Goal: Task Accomplishment & Management: Manage account settings

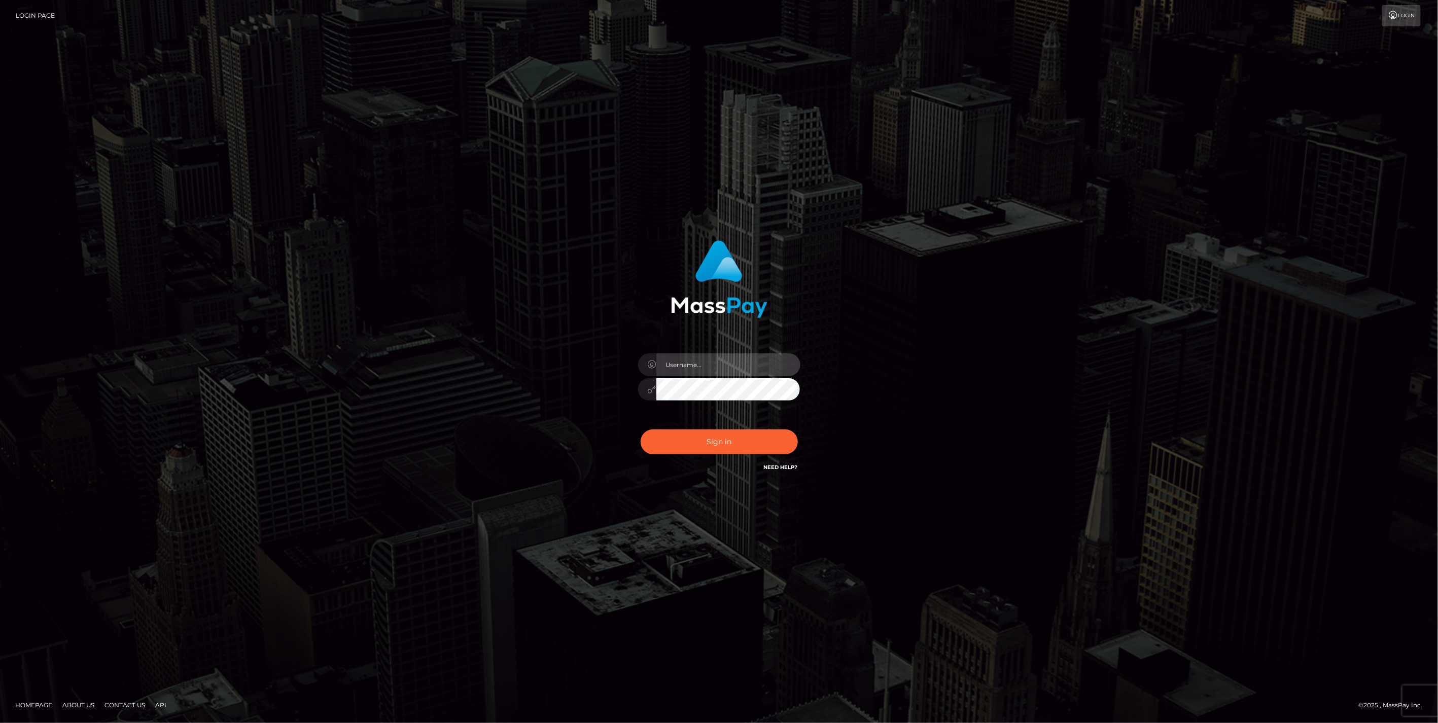
type input "jlo"
click at [706, 444] on button "Sign in" at bounding box center [718, 441] width 157 height 25
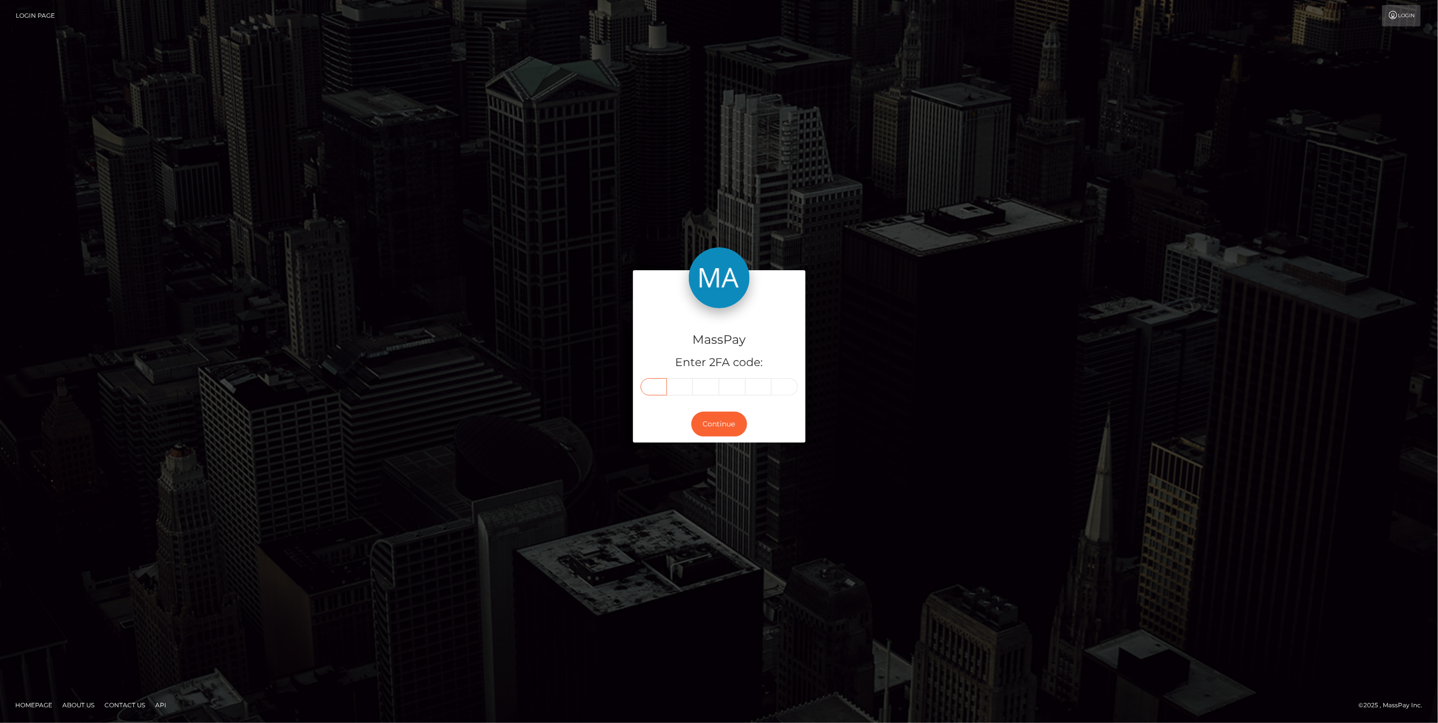
paste input "6"
type input "6"
type input "7"
type input "2"
type input "9"
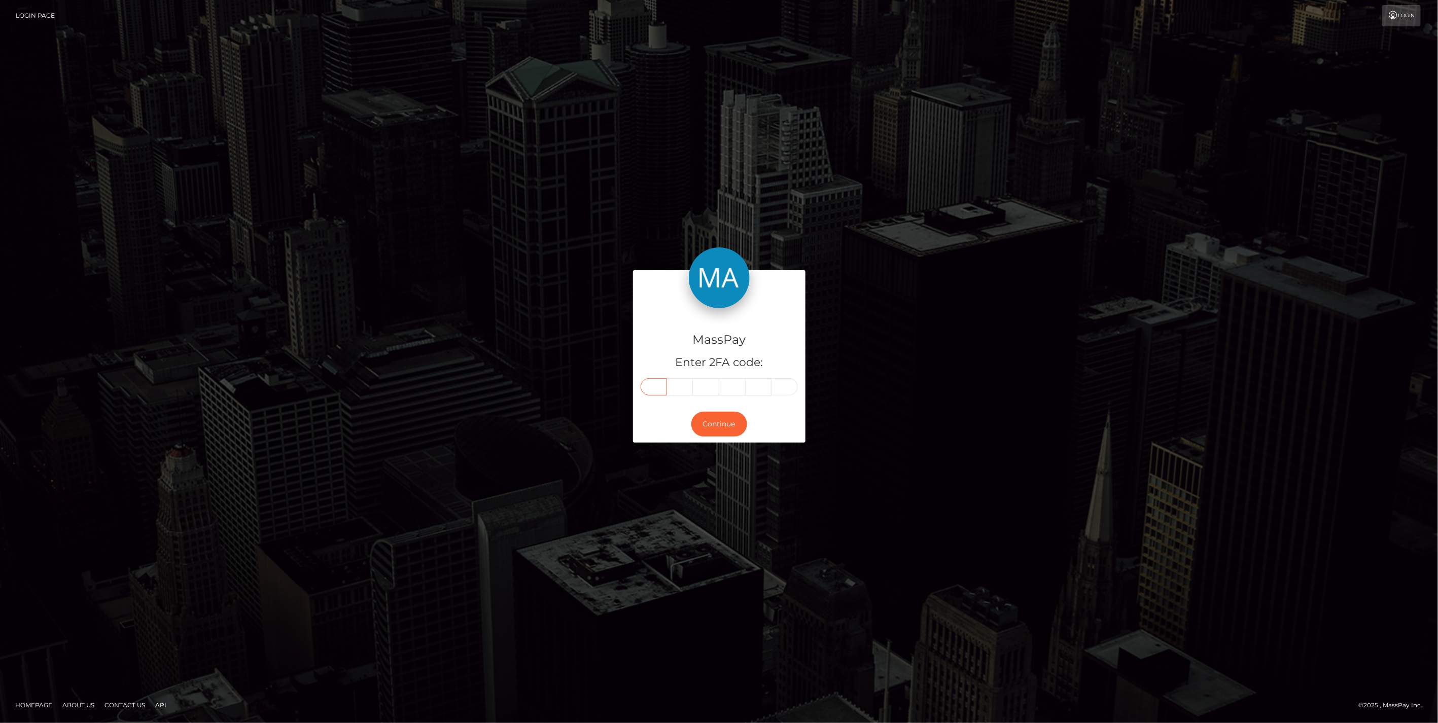
type input "9"
type input "3"
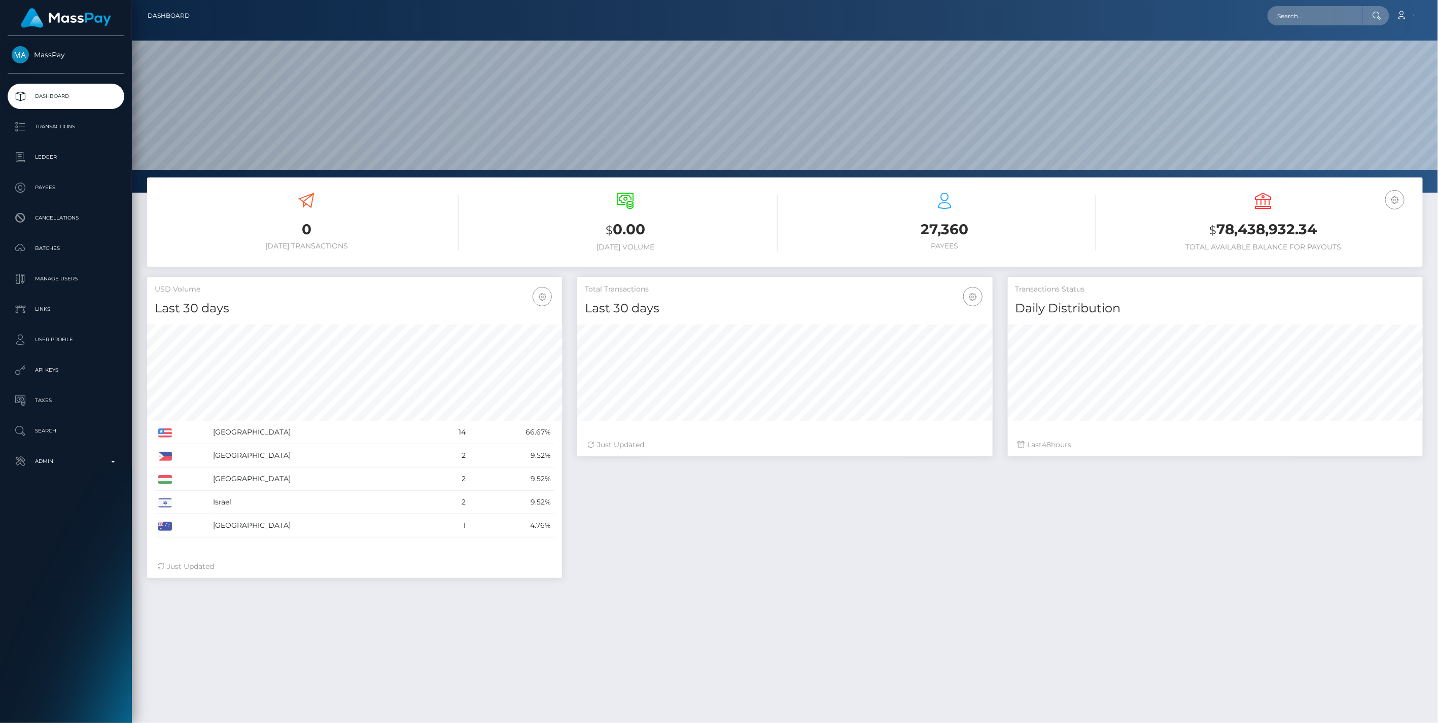
scroll to position [179, 414]
click at [114, 462] on b at bounding box center [113, 462] width 4 height 2
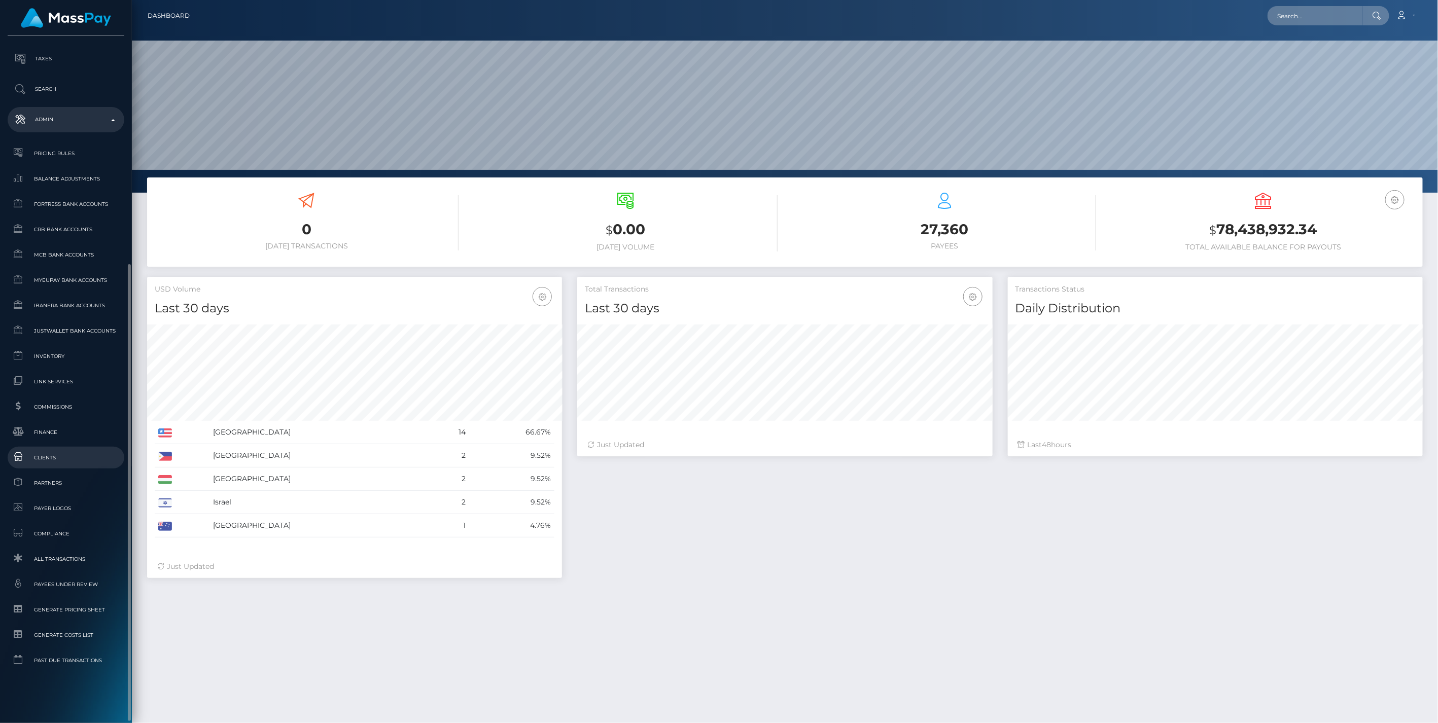
click at [47, 454] on span "Clients" at bounding box center [66, 458] width 109 height 12
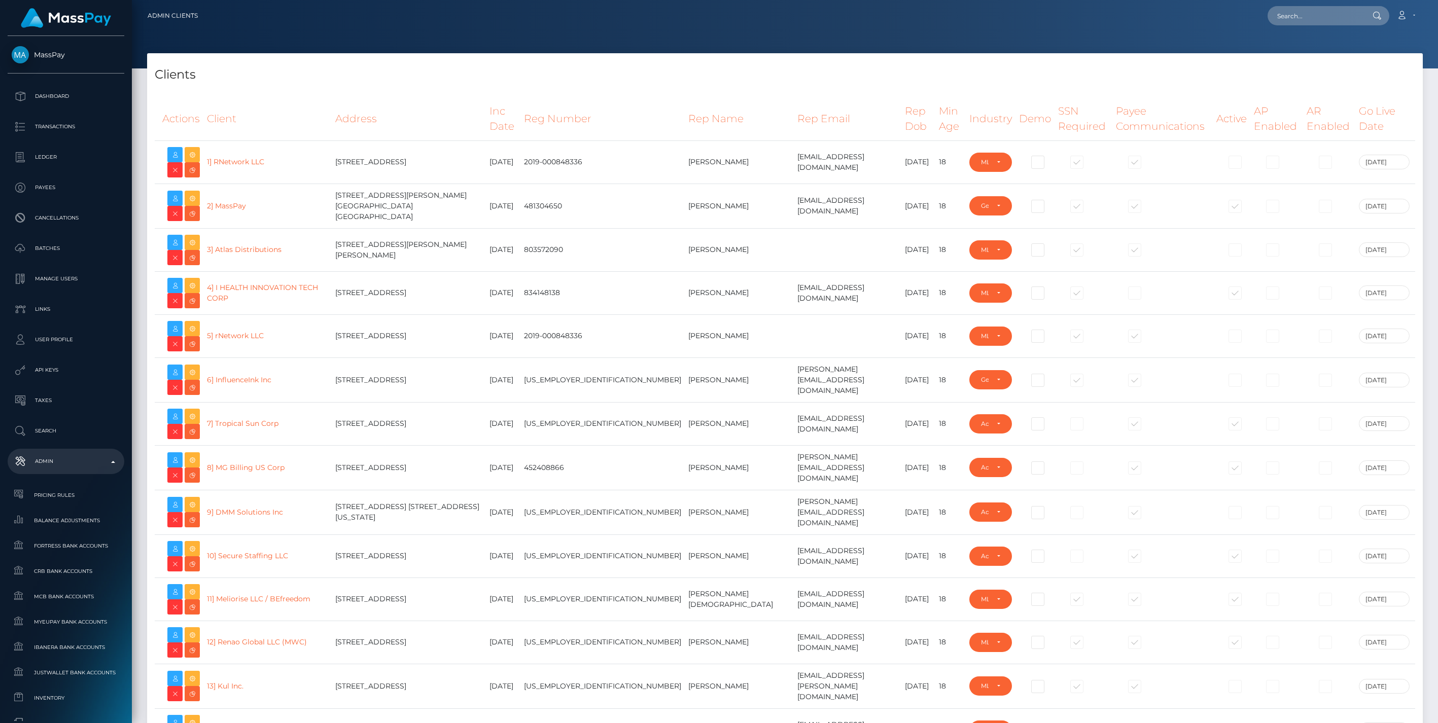
select select "223"
click at [1059, 52] on div at bounding box center [785, 34] width 1306 height 68
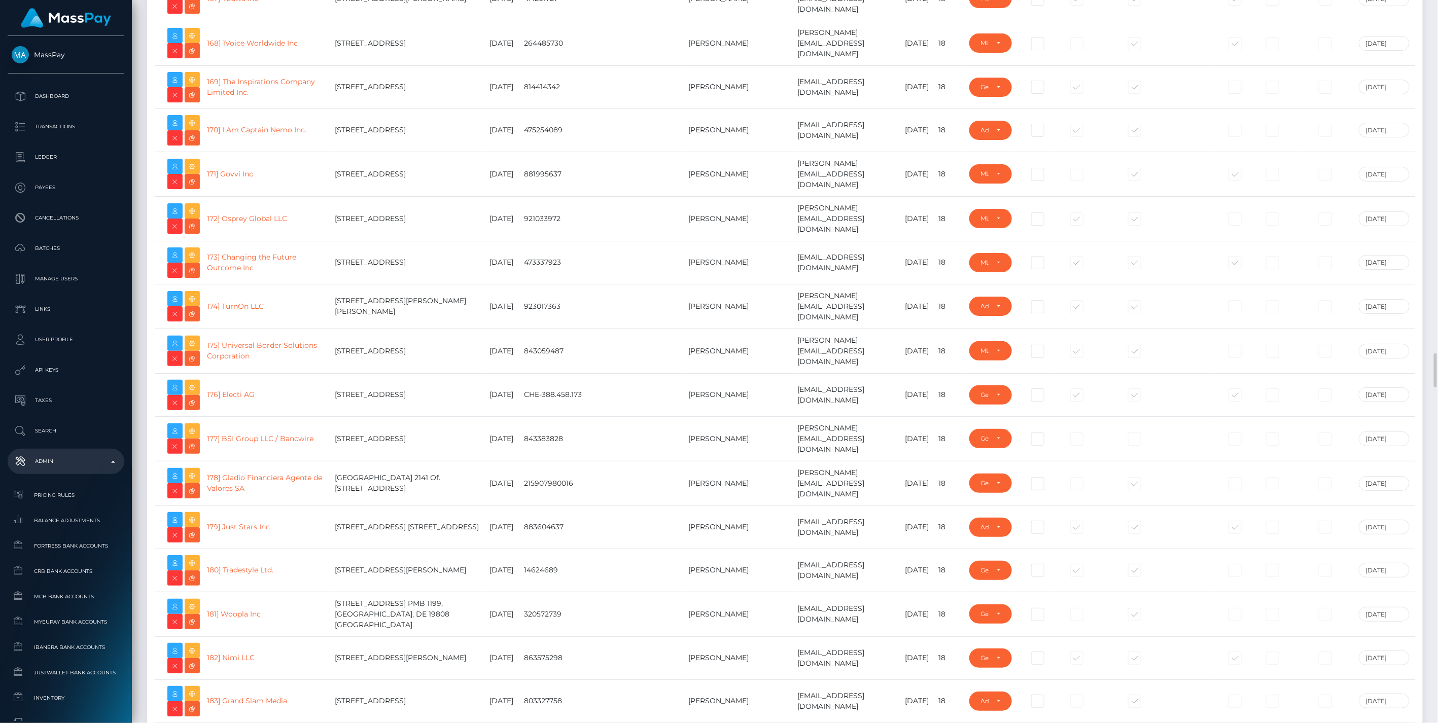
scroll to position [7891, 0]
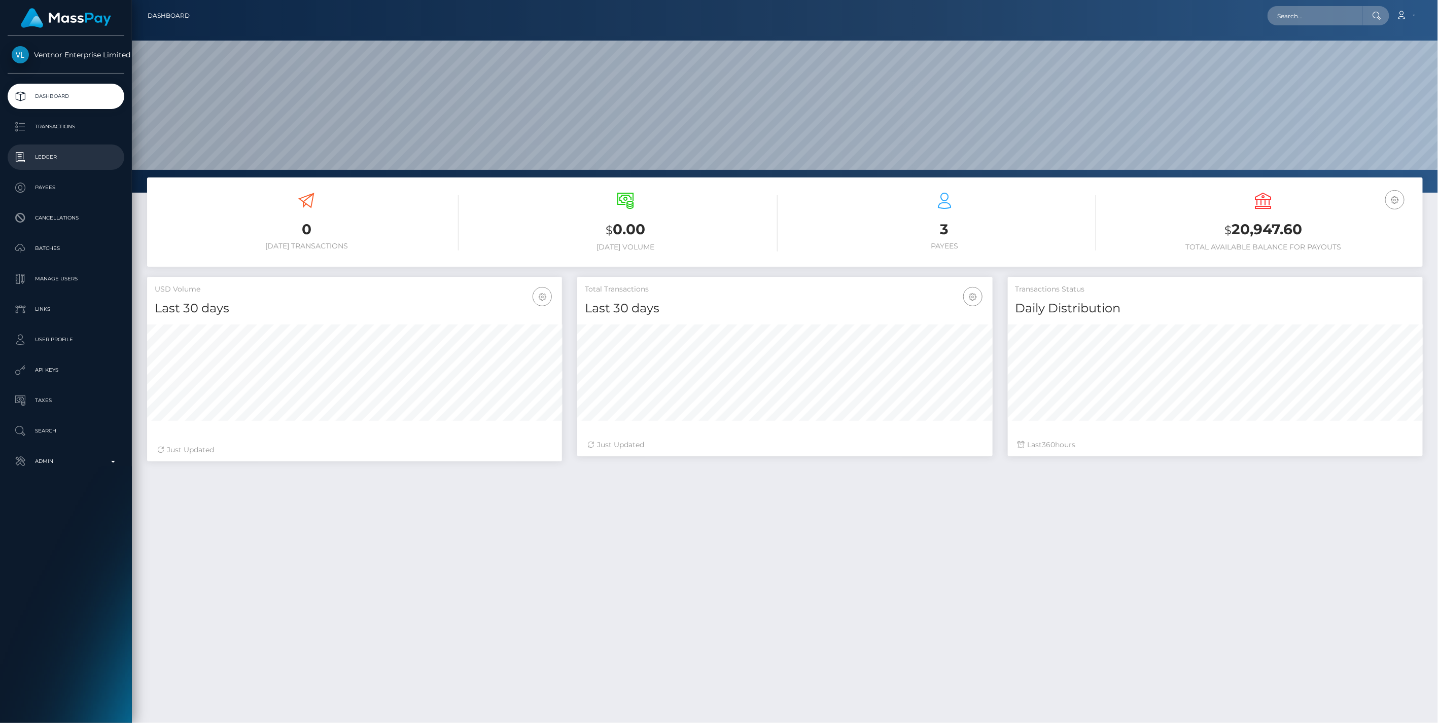
scroll to position [179, 414]
click at [43, 160] on p "Ledger" at bounding box center [66, 157] width 109 height 15
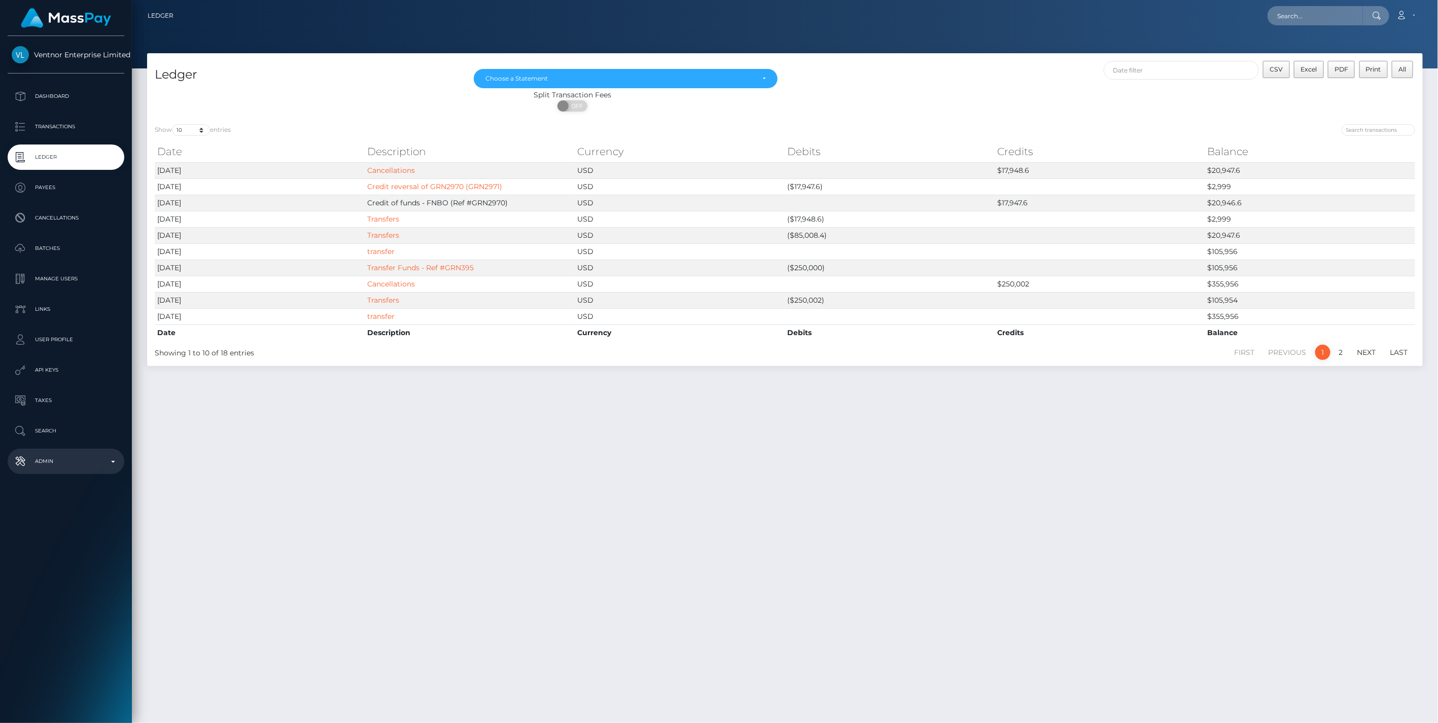
click at [114, 462] on b at bounding box center [113, 462] width 4 height 2
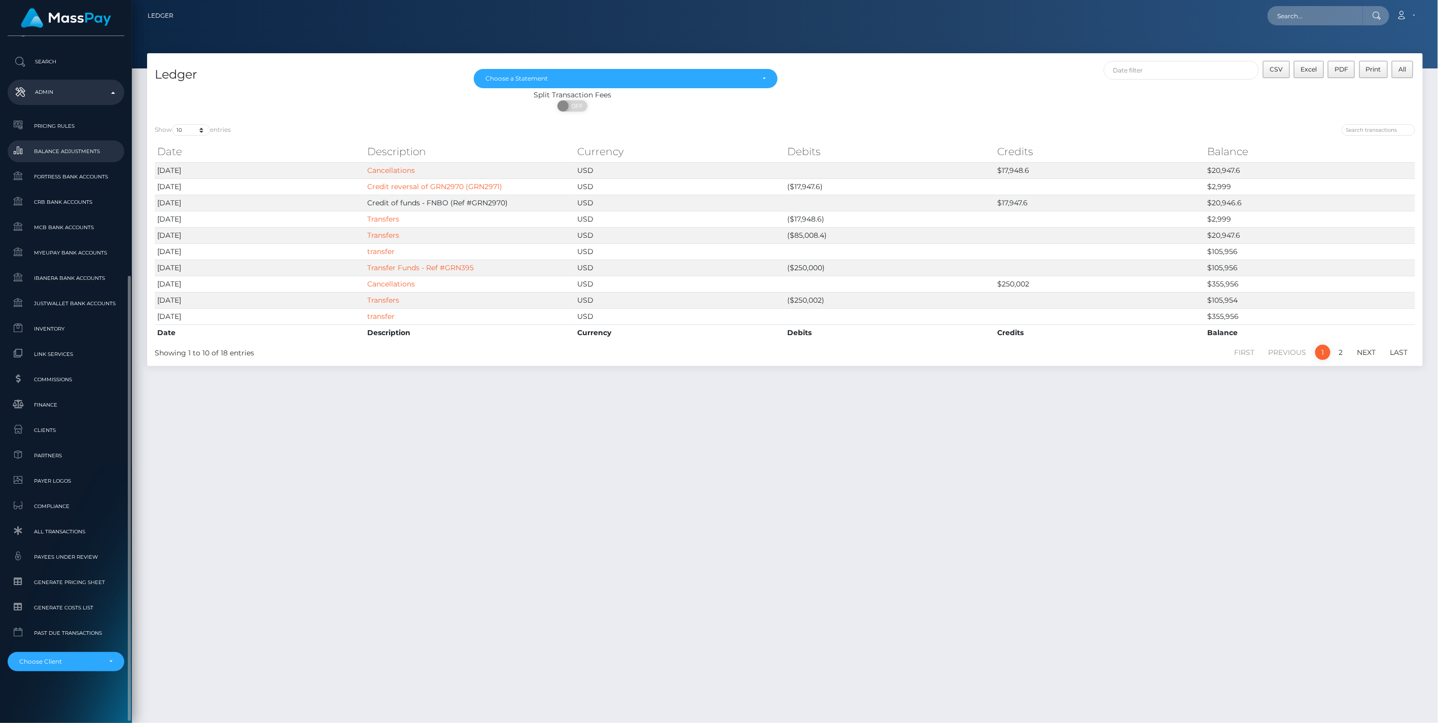
click at [61, 149] on span "Balance Adjustments" at bounding box center [66, 152] width 109 height 12
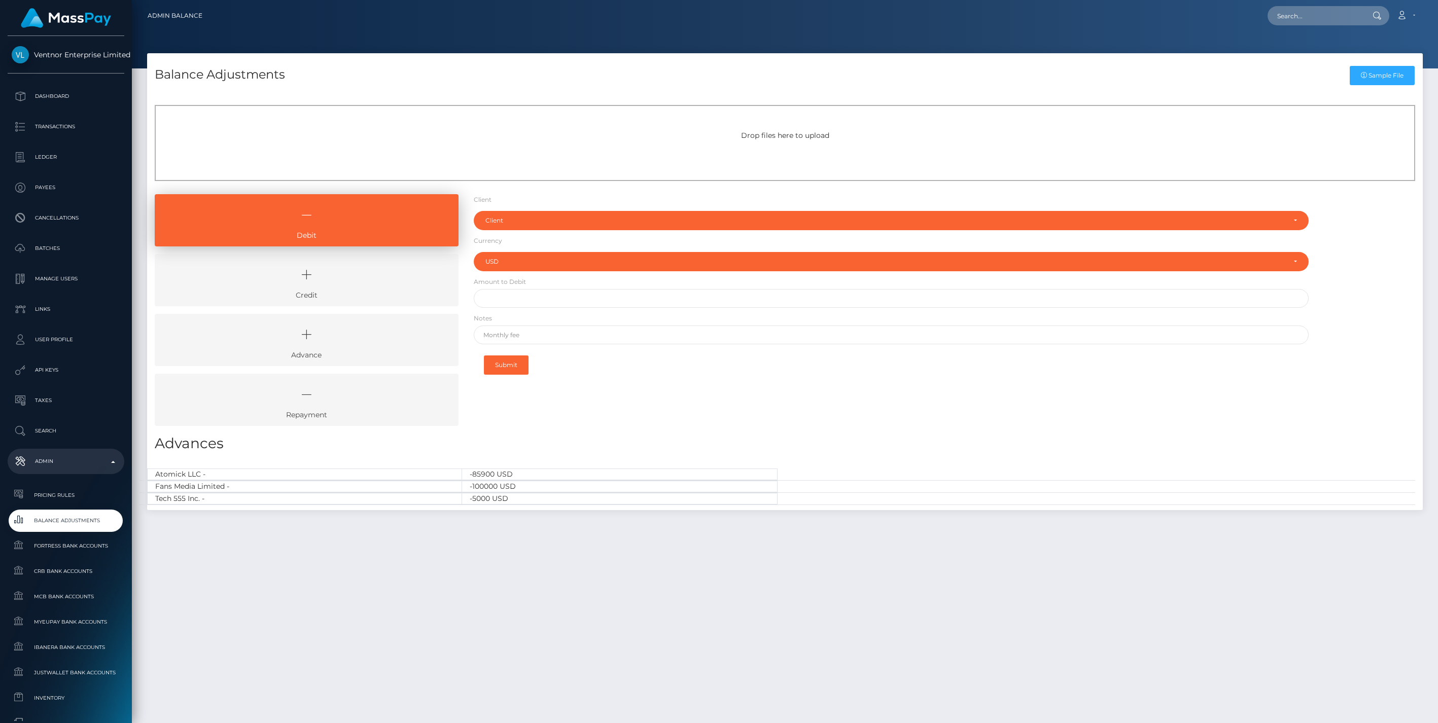
select select "USD"
click at [523, 222] on div "Client" at bounding box center [885, 221] width 800 height 8
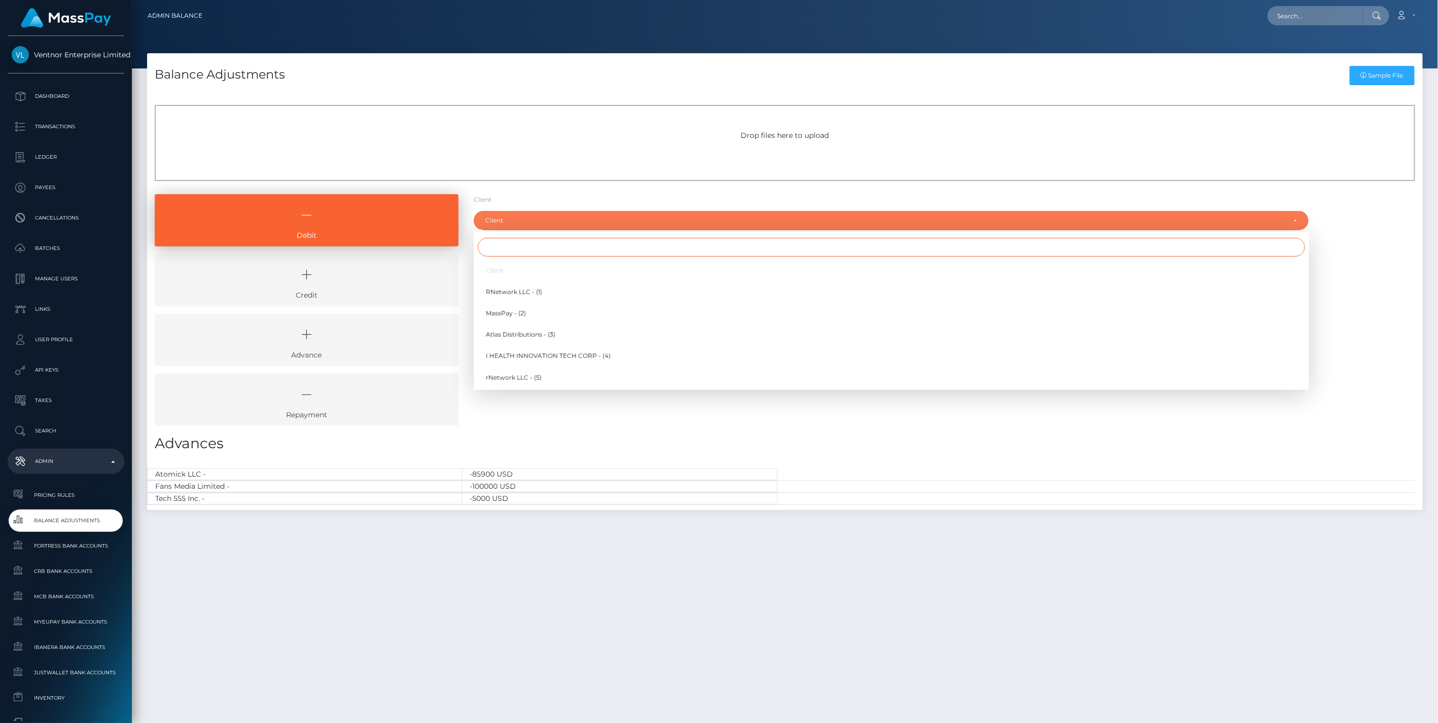
click at [499, 248] on input "Search" at bounding box center [891, 247] width 827 height 19
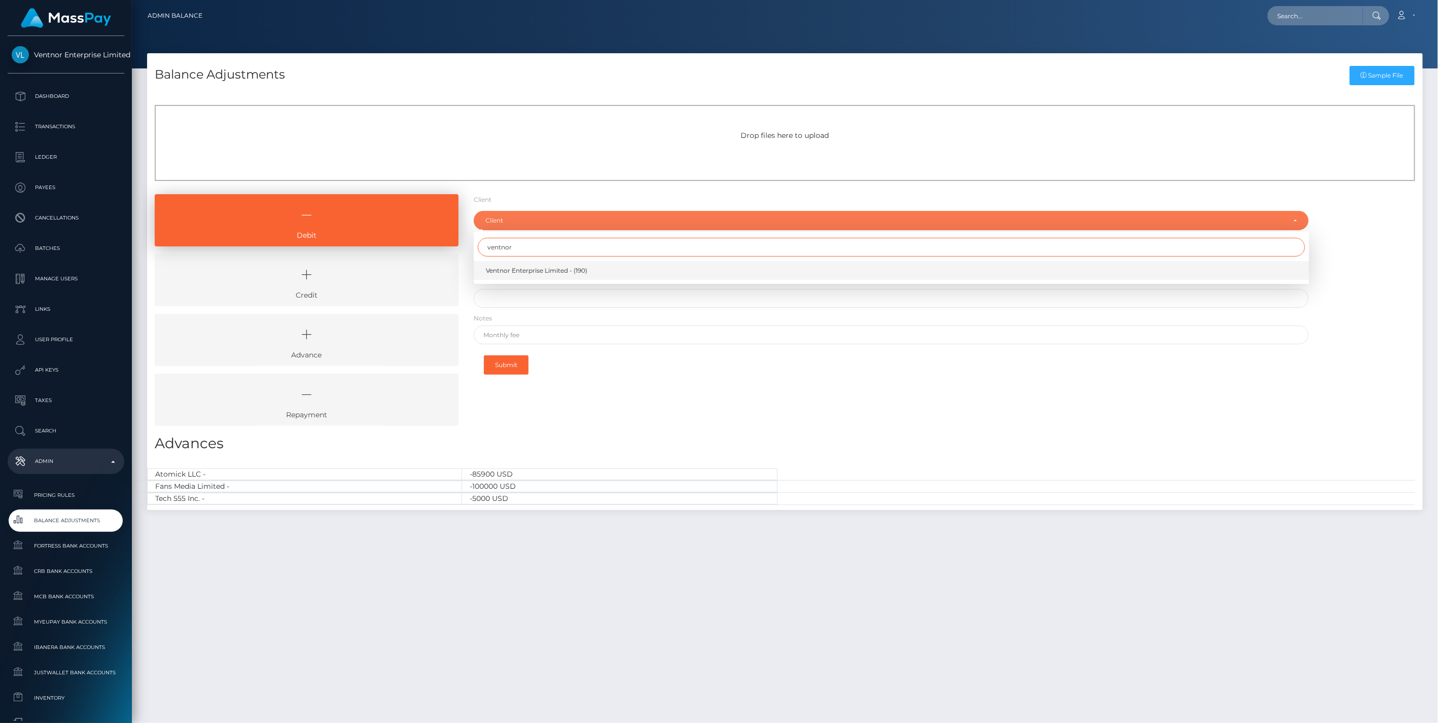
type input "ventnor"
click at [549, 267] on span "Ventnor Enterprise Limited - (190)" at bounding box center [536, 270] width 101 height 9
select select "190"
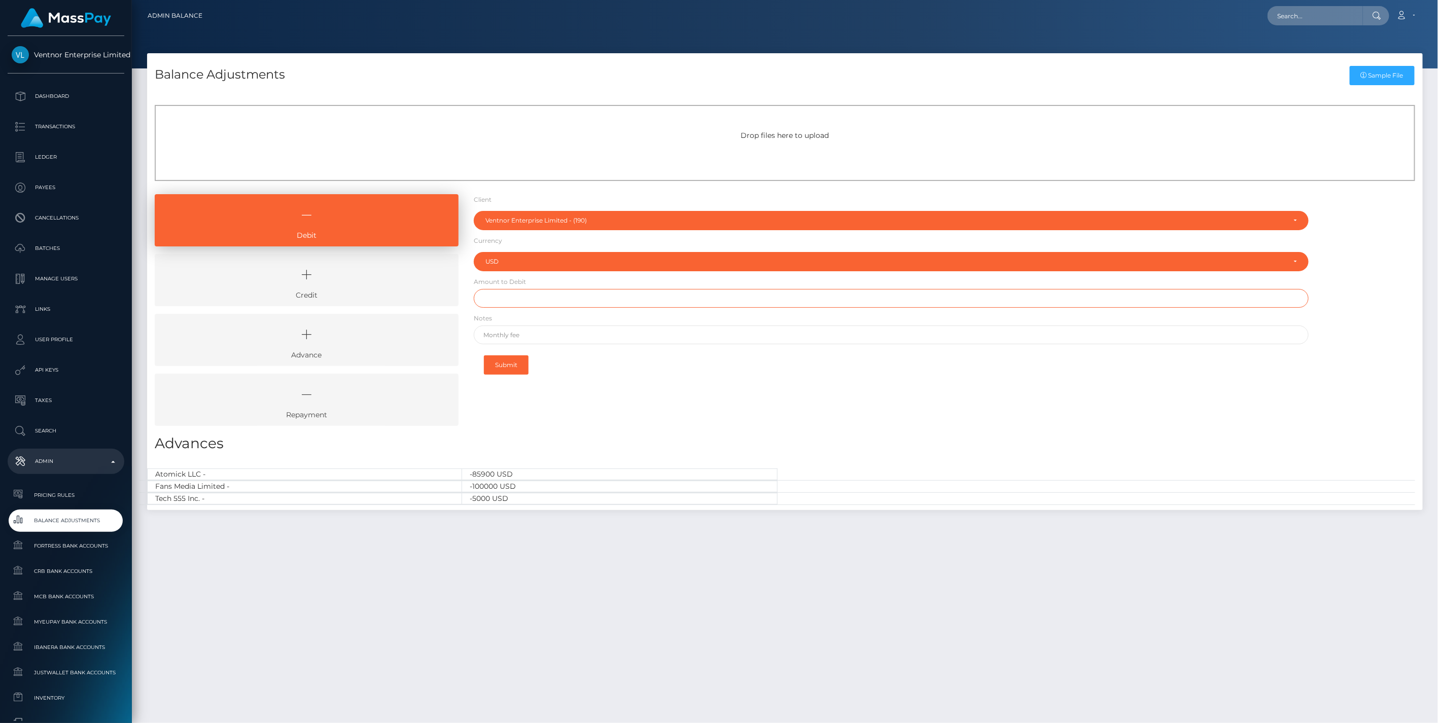
click at [516, 298] on input "text" at bounding box center [891, 298] width 835 height 19
type input "$17,948.60"
click at [518, 337] on input "text" at bounding box center [891, 335] width 835 height 19
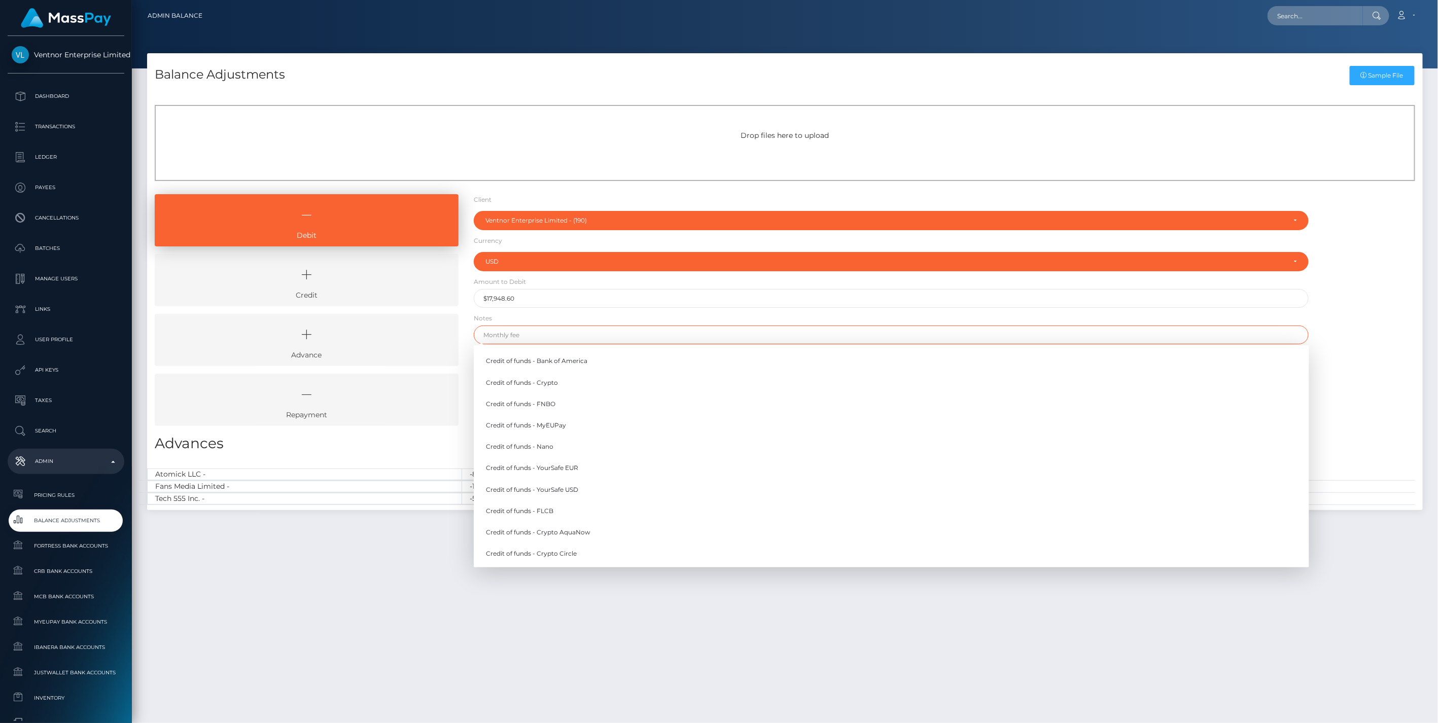
paste input "Transfer of cancellation transactions from Ventnor to Streamray"
click at [480, 333] on input "Transfer of cancellation transactions from Ventnor to Streamray" at bounding box center [891, 335] width 835 height 19
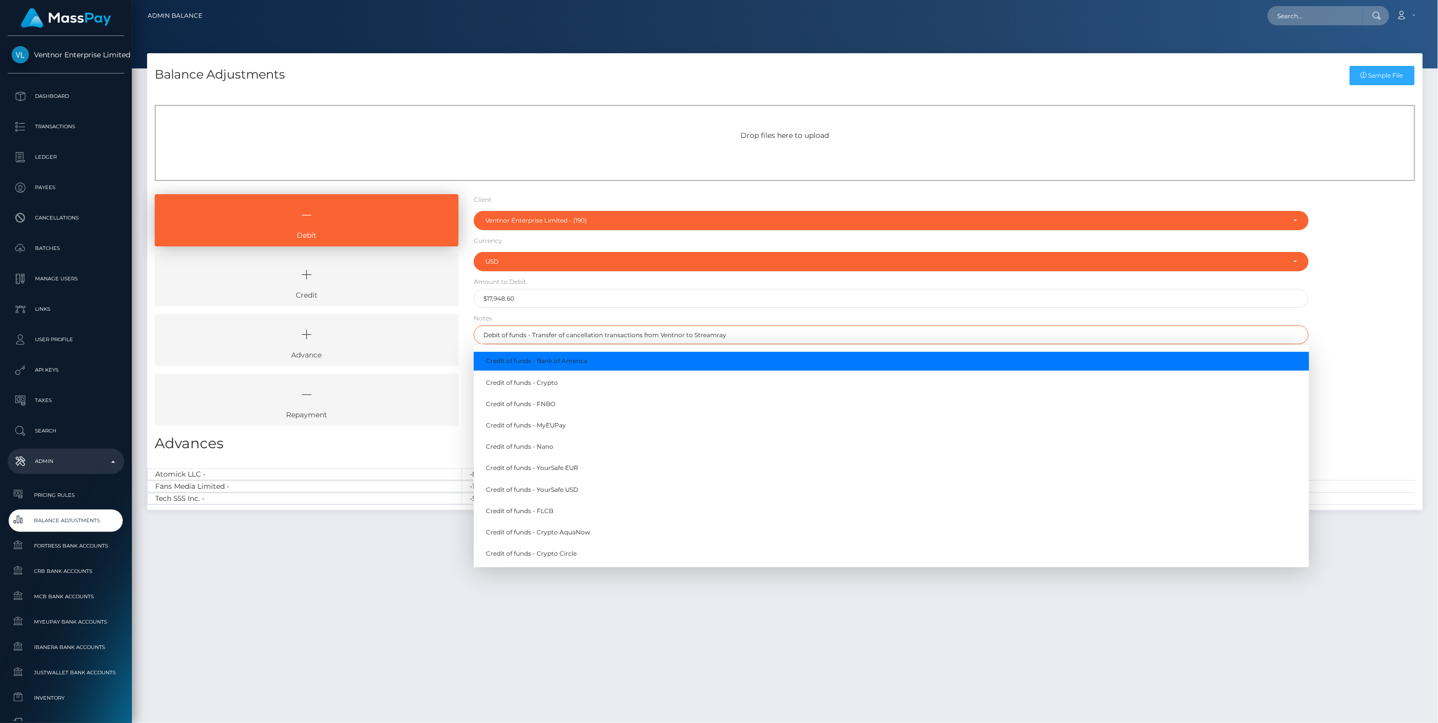
click at [742, 336] on input "Debit of funds - Transfer of cancellation transactions from Ventnor to Streamray" at bounding box center [891, 335] width 835 height 19
drag, startPoint x: 729, startPoint y: 335, endPoint x: 337, endPoint y: 336, distance: 392.5
click at [337, 336] on div "Debit Credit Advance Repayment" at bounding box center [784, 313] width 1275 height 239
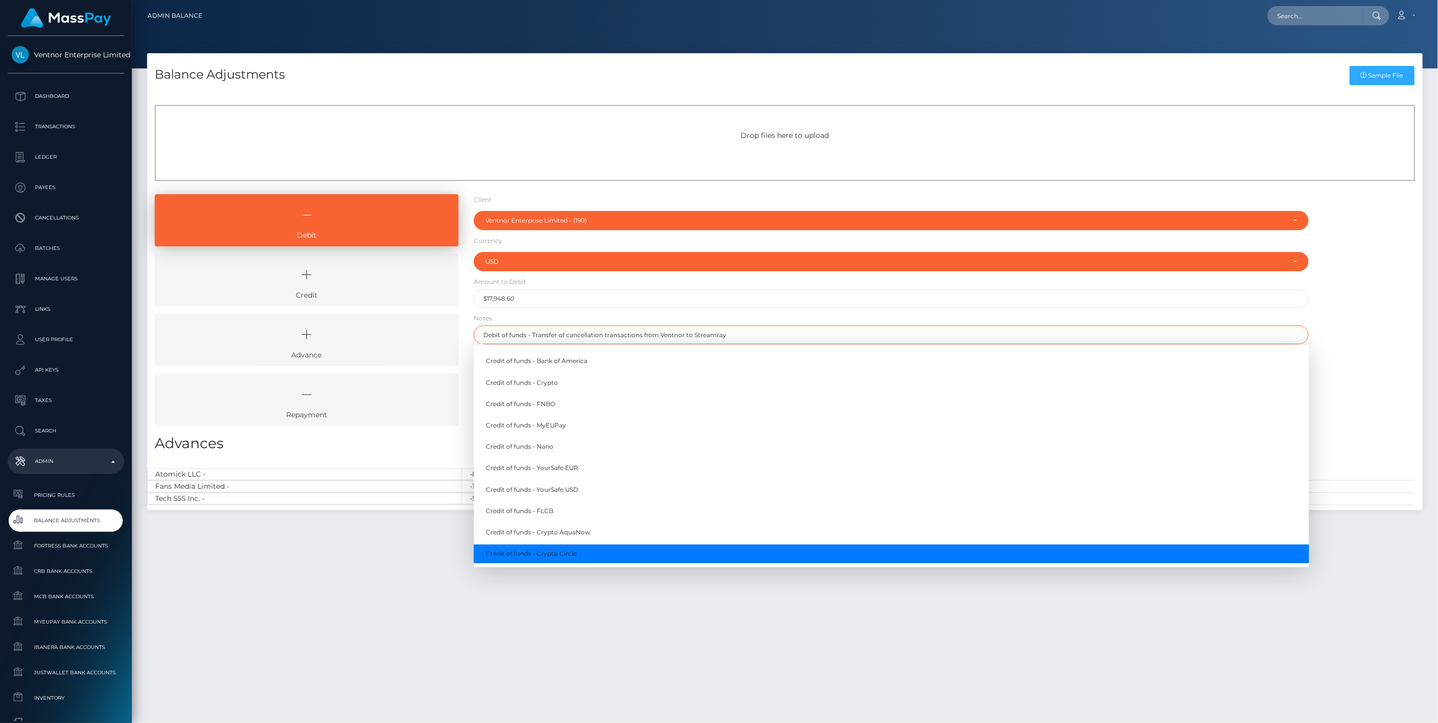
type input "Debit of funds - Transfer of cancellation transactions from Ventnor to Streamray"
click at [1061, 631] on div "Balance Adjustments Sample File Drop files here to upload Debit" at bounding box center [785, 383] width 1306 height 661
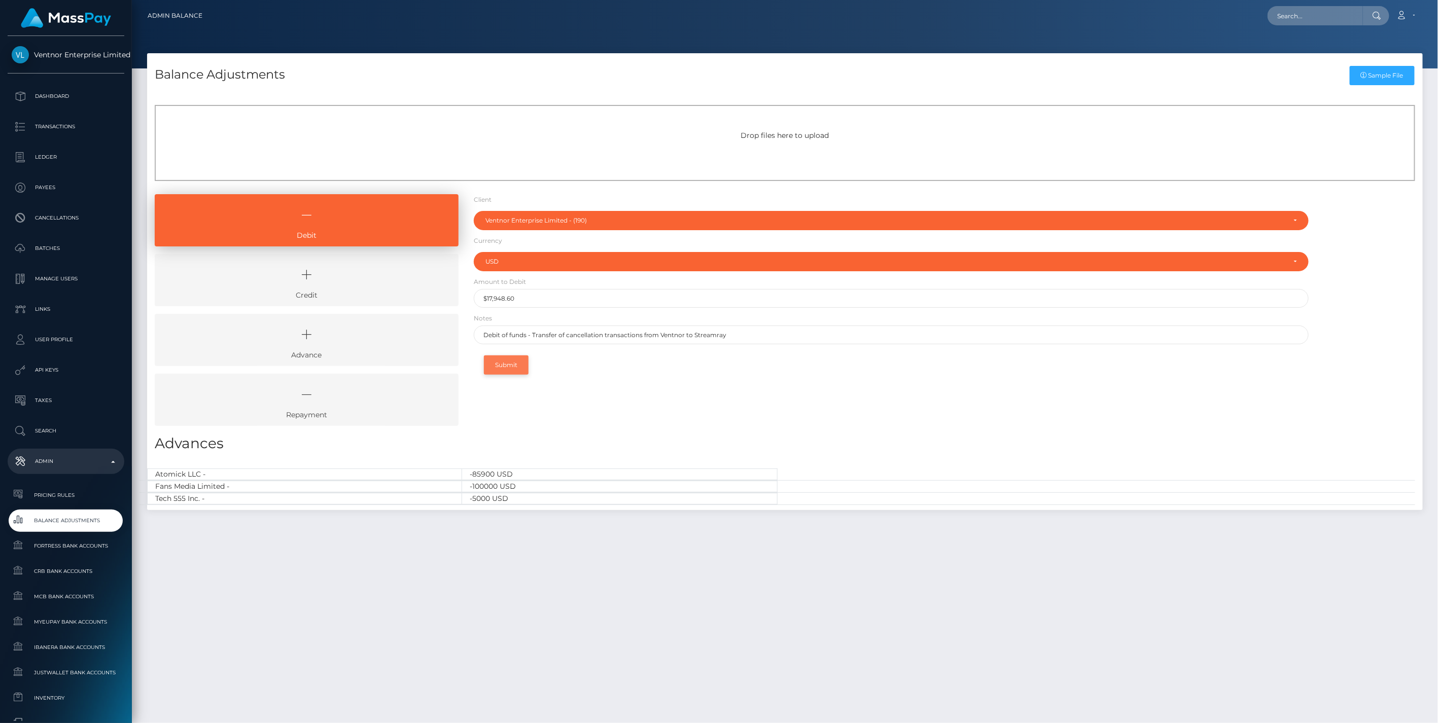
click at [510, 364] on button "Submit" at bounding box center [506, 364] width 45 height 19
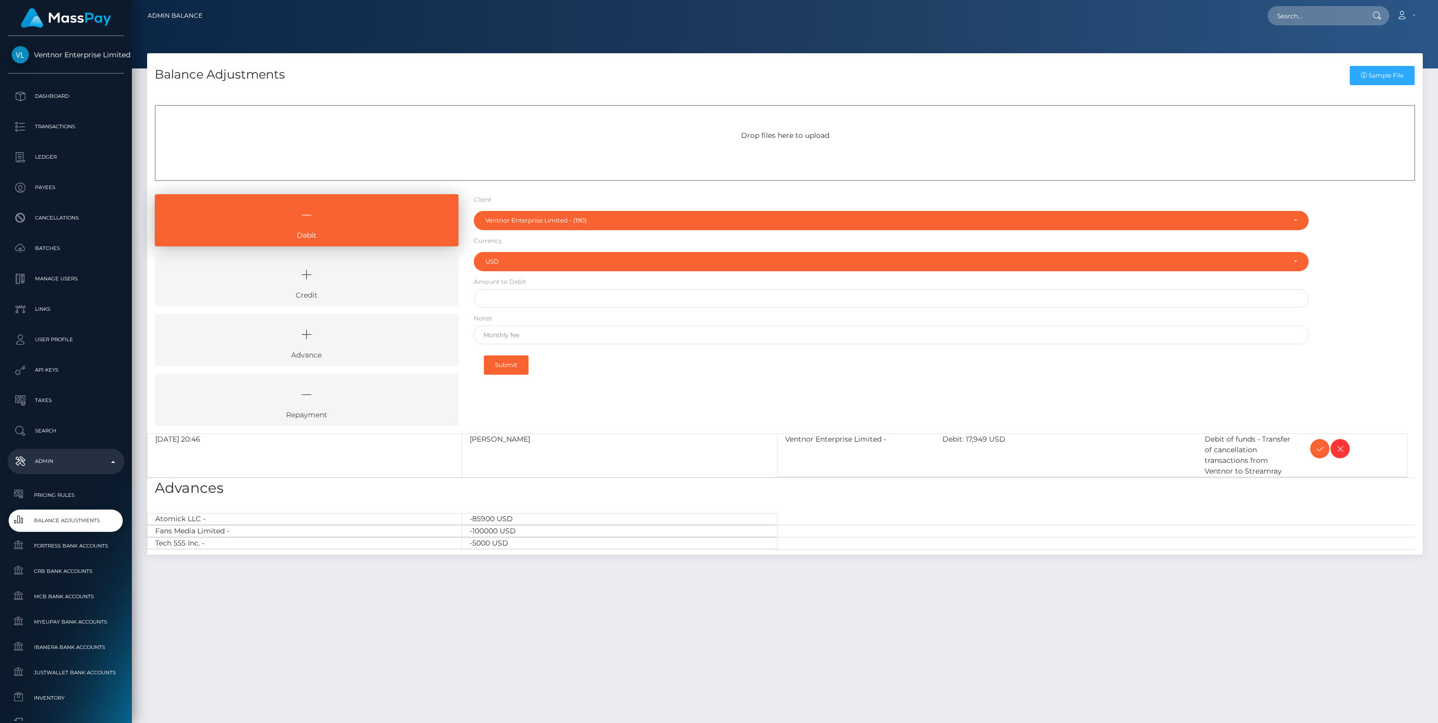
select select "190"
select select "USD"
drag, startPoint x: 322, startPoint y: 284, endPoint x: 353, endPoint y: 272, distance: 33.1
click at [322, 282] on icon at bounding box center [306, 275] width 280 height 30
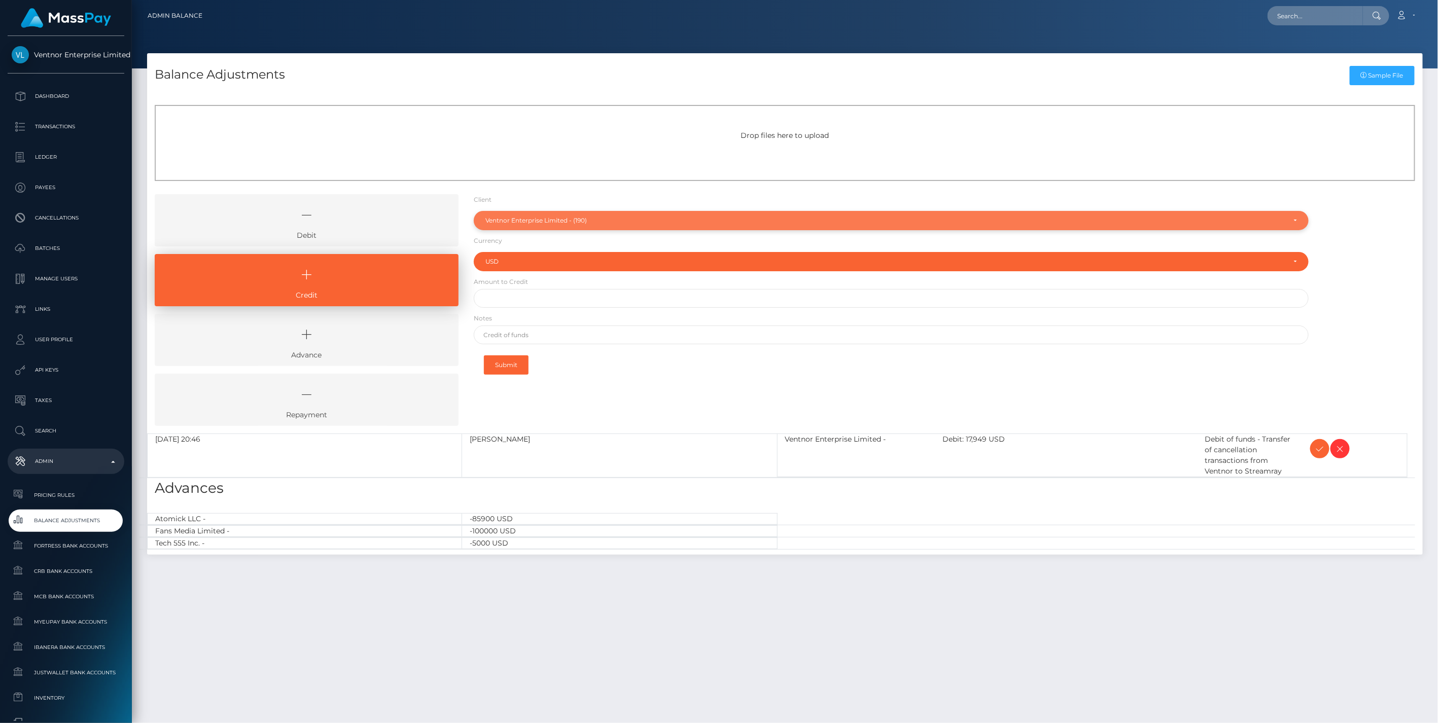
click at [504, 217] on div "Ventnor Enterprise Limited - (190)" at bounding box center [885, 221] width 800 height 8
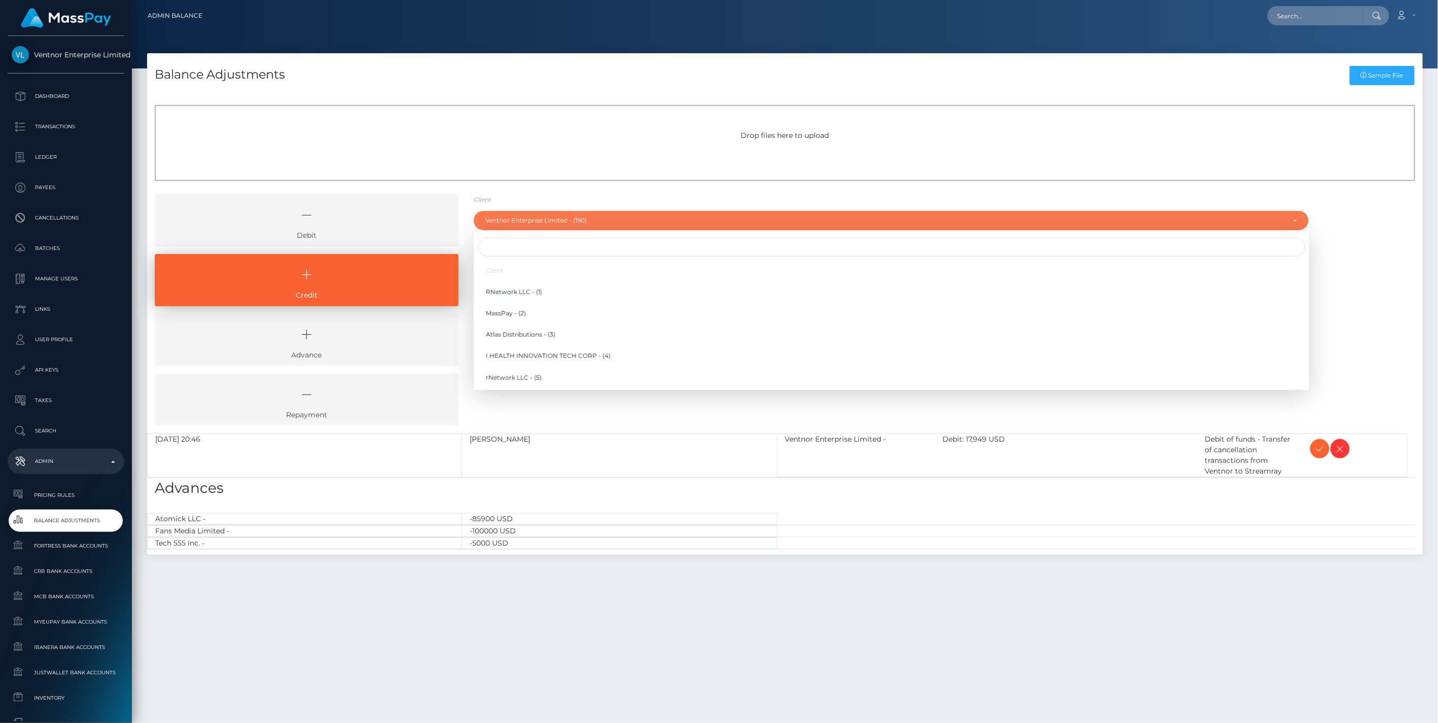
scroll to position [3264, 0]
click at [506, 251] on input "Search" at bounding box center [891, 247] width 827 height 19
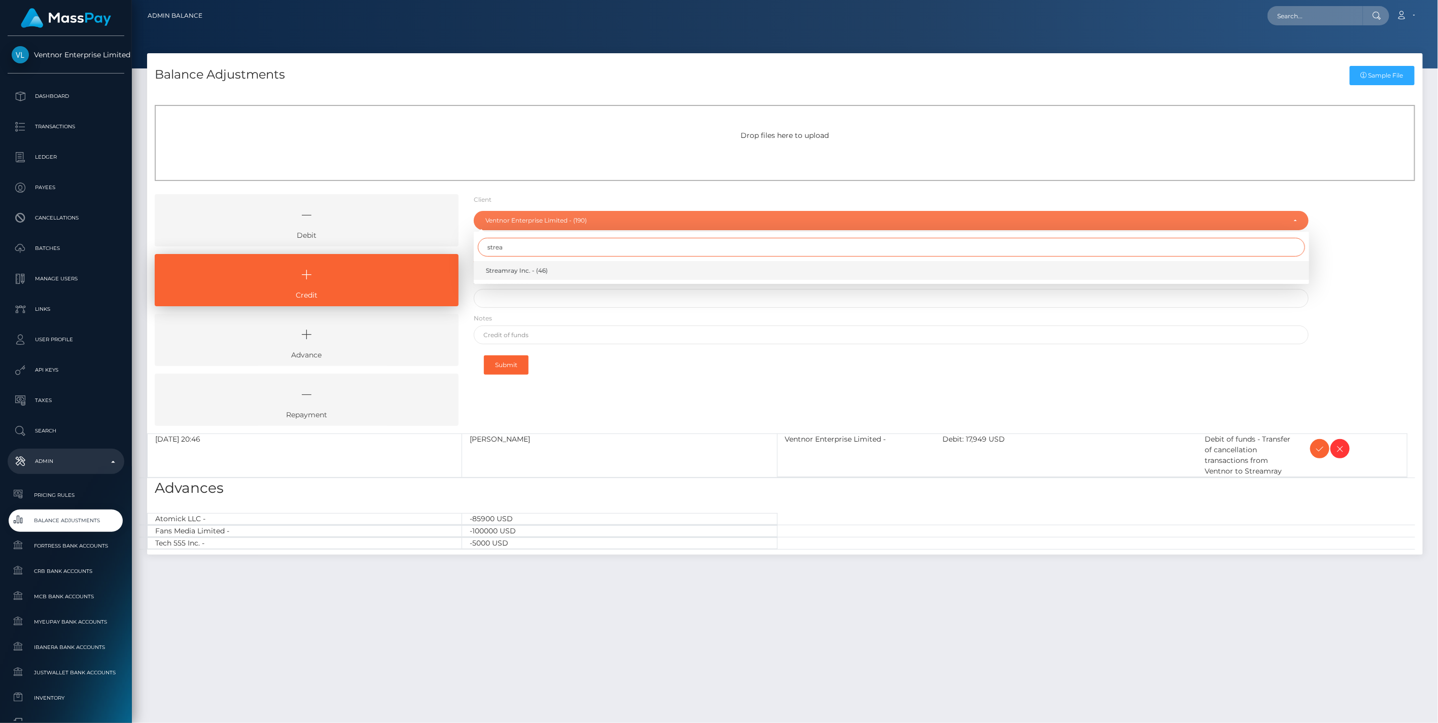
type input "strea"
click at [517, 272] on span "Streamray Inc. - (46)" at bounding box center [517, 270] width 62 height 9
select select "46"
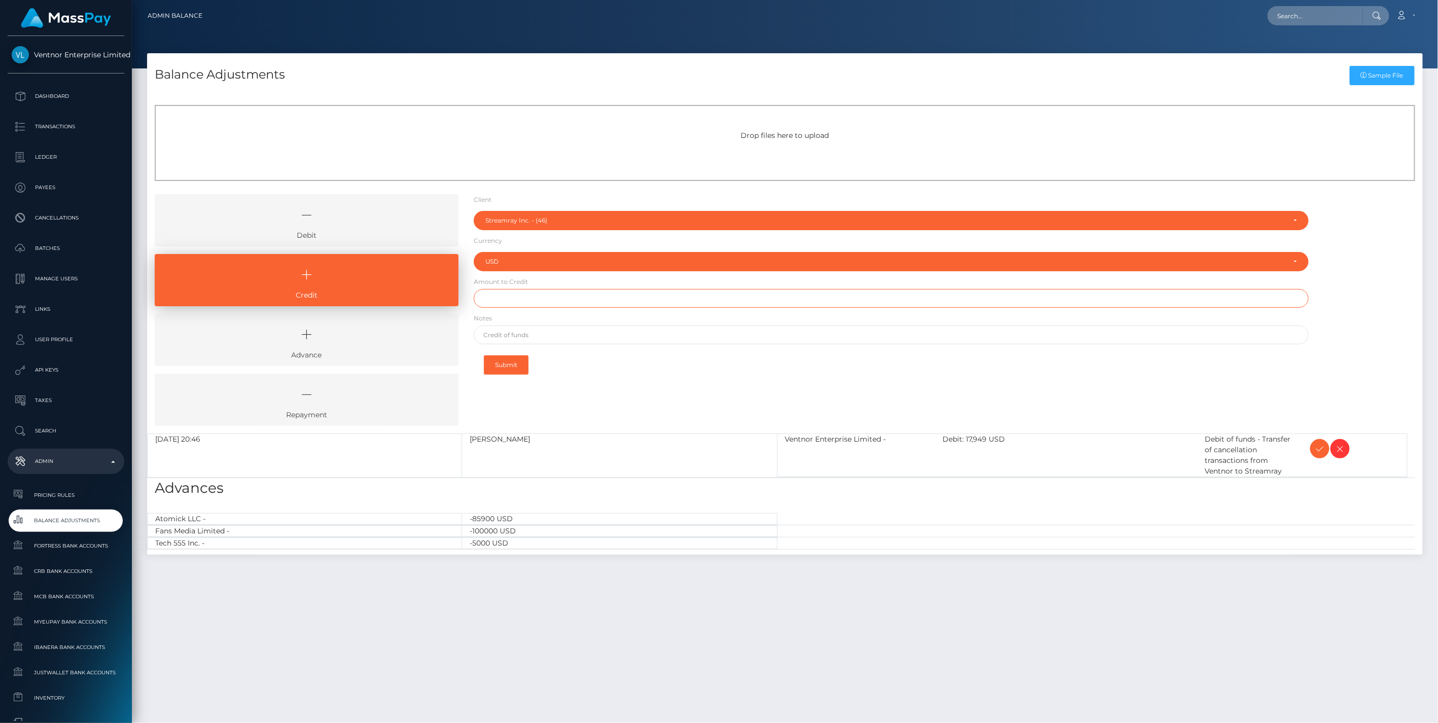
click at [502, 302] on input "text" at bounding box center [891, 298] width 835 height 19
click at [533, 301] on input "$17,948.00" at bounding box center [891, 298] width 835 height 19
type input "$17,948.60"
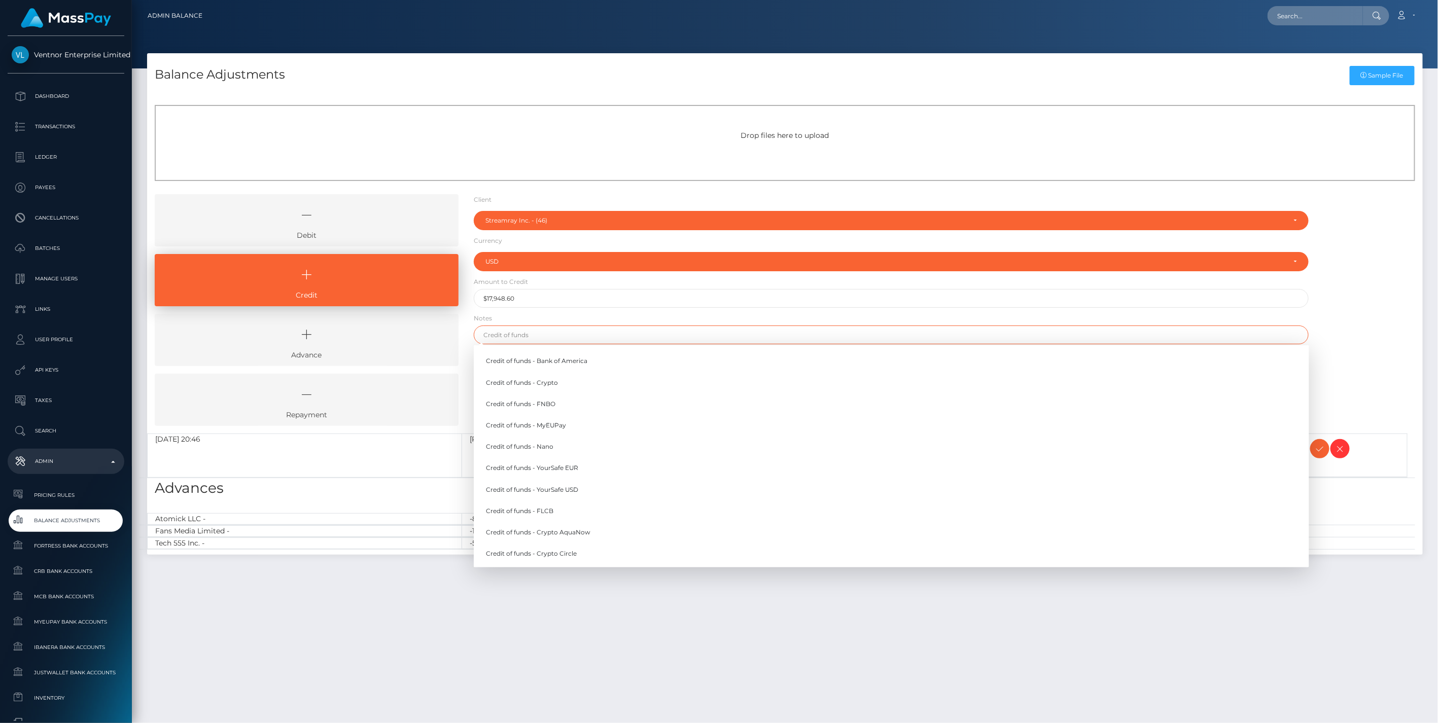
click at [497, 338] on input "text" at bounding box center [891, 335] width 835 height 19
paste input "Debit of funds - Transfer of cancellation transactions from Ventnor to Streamray"
drag, startPoint x: 500, startPoint y: 335, endPoint x: 390, endPoint y: 338, distance: 109.6
click at [390, 338] on div "Debit Credit Advance Repayment" at bounding box center [784, 313] width 1275 height 239
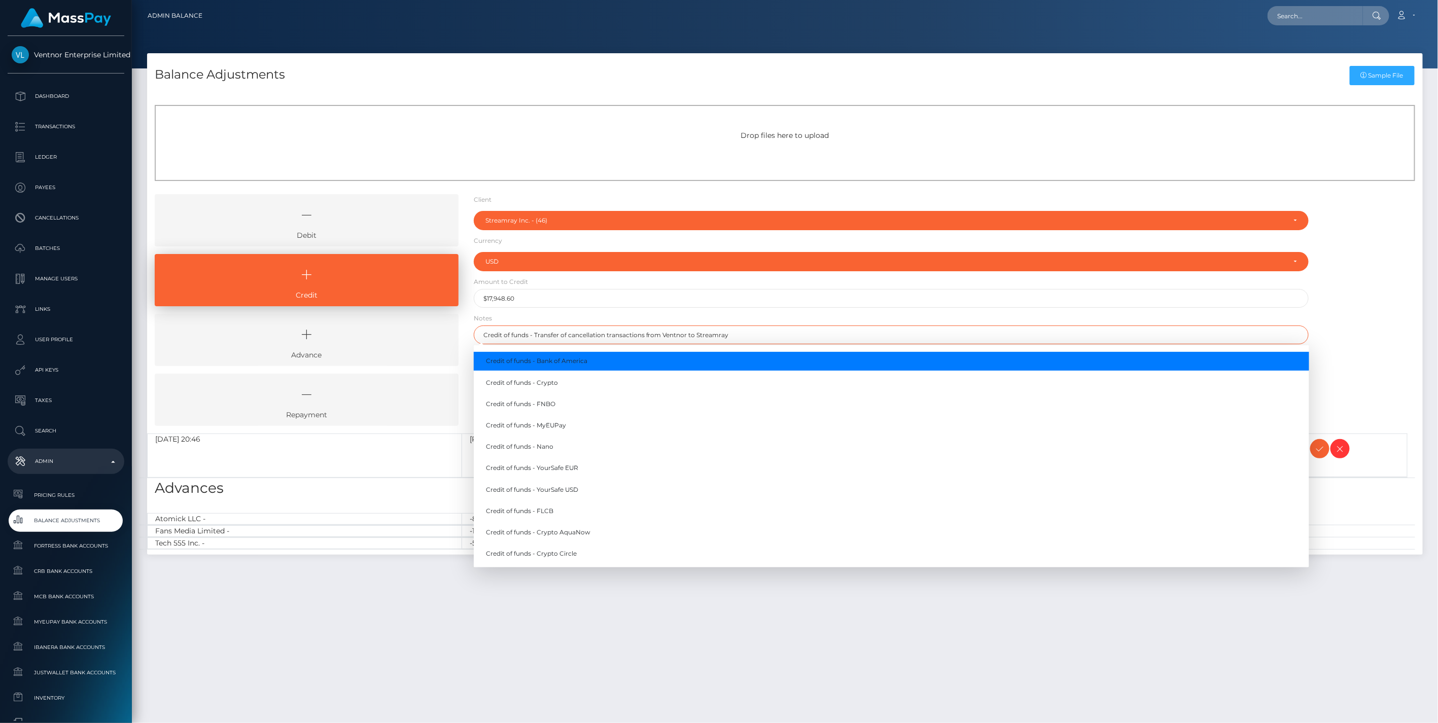
type input "Credit of funds - Transfer of cancellation transactions from Ventnor to Streamr…"
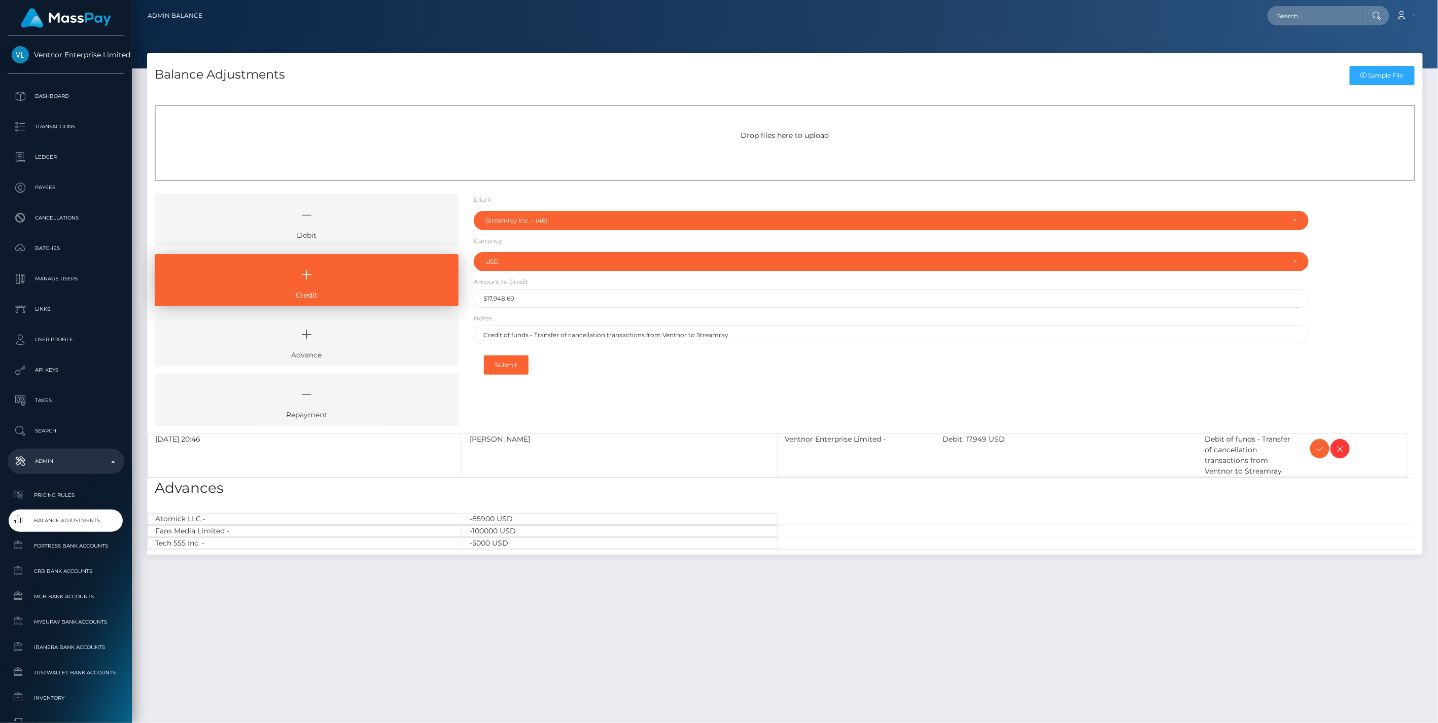
click at [1363, 326] on div "Debit Credit Advance Repayment" at bounding box center [784, 313] width 1275 height 239
click at [503, 363] on button "Submit" at bounding box center [506, 364] width 45 height 19
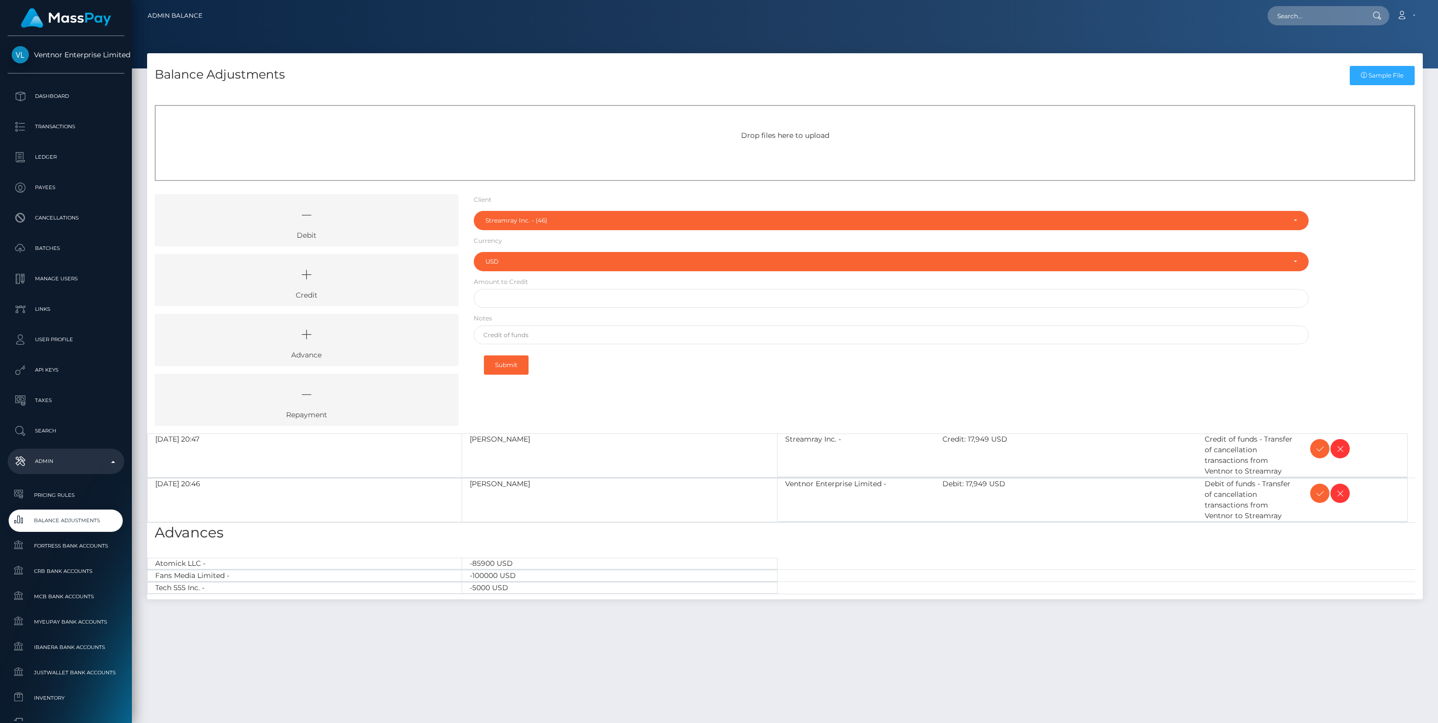
select select "46"
select select "USD"
click at [1319, 449] on icon at bounding box center [1319, 449] width 12 height 13
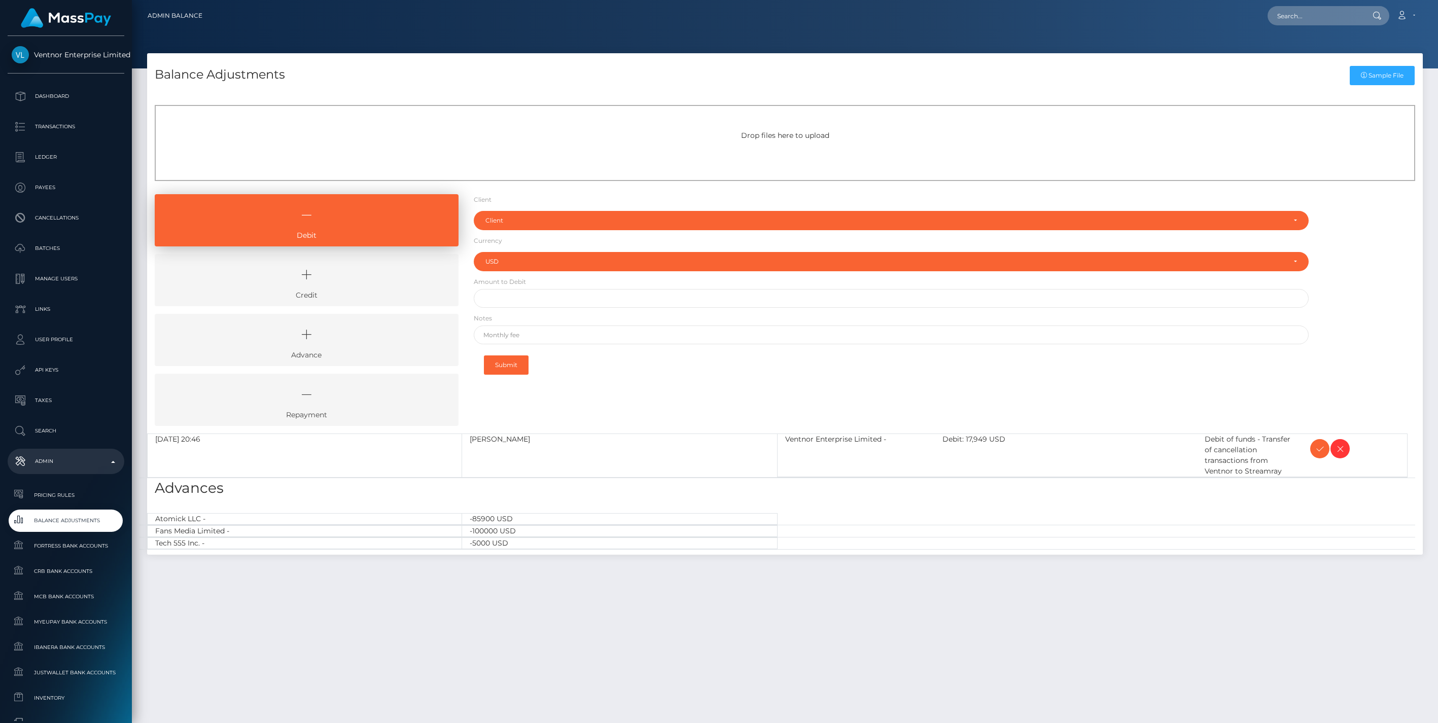
select select "USD"
click at [1319, 449] on icon at bounding box center [1319, 449] width 12 height 13
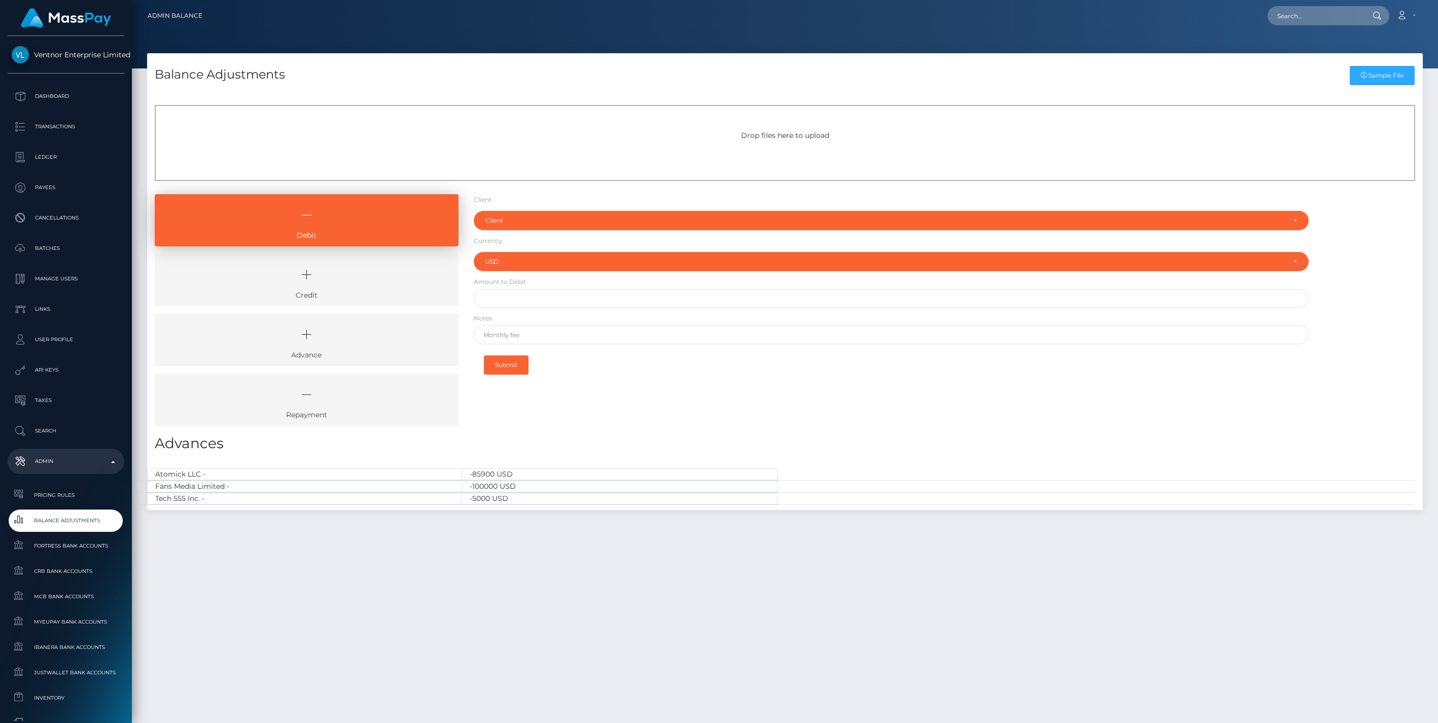
select select "USD"
